Goal: Entertainment & Leisure: Consume media (video, audio)

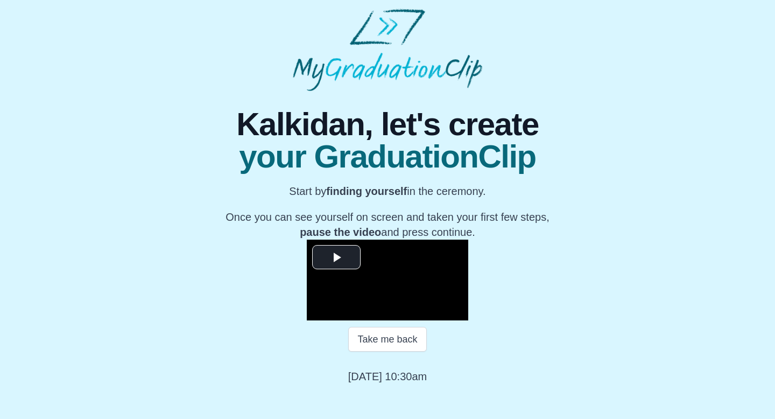
scroll to position [111, 0]
click at [337, 257] on span "Video Player" at bounding box center [337, 257] width 0 height 0
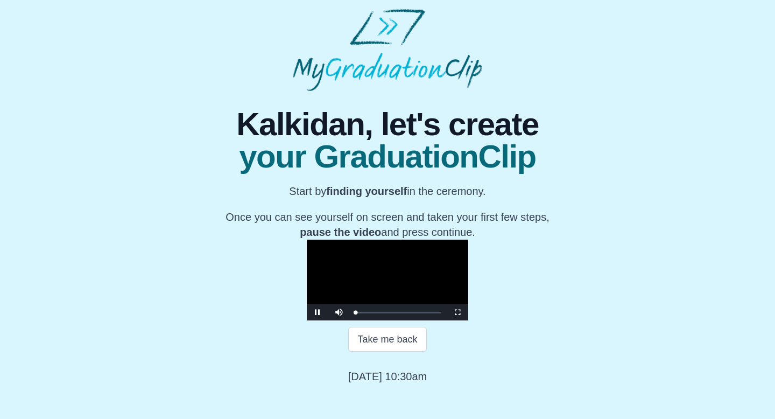
click at [307, 240] on video "Video Player" at bounding box center [388, 280] width 162 height 81
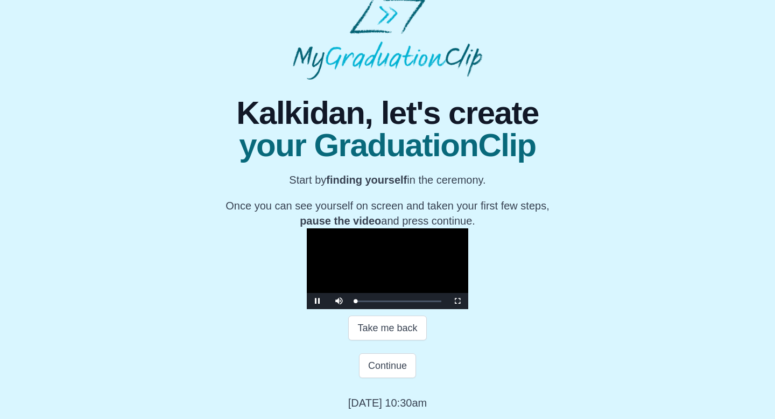
click at [330, 238] on video "Video Player" at bounding box center [388, 268] width 162 height 81
click at [307, 228] on video "Video Player" at bounding box center [388, 268] width 162 height 81
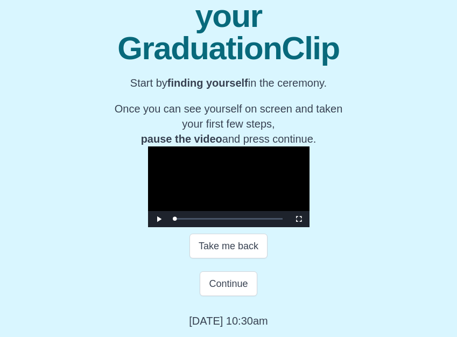
scroll to position [186, 0]
click at [310, 181] on video "Video Player" at bounding box center [229, 186] width 162 height 81
click at [299, 219] on span "Video Player" at bounding box center [299, 219] width 0 height 0
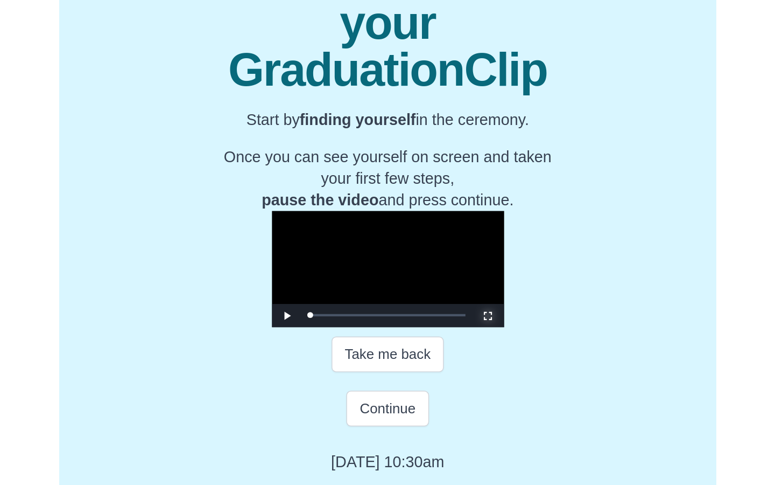
scroll to position [0, 0]
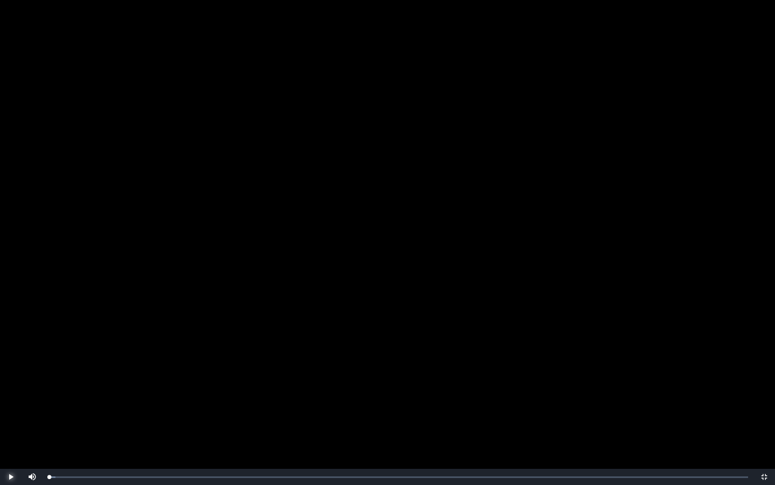
click at [11, 418] on span "Video Player" at bounding box center [11, 477] width 0 height 0
